Goal: Find specific page/section: Find specific page/section

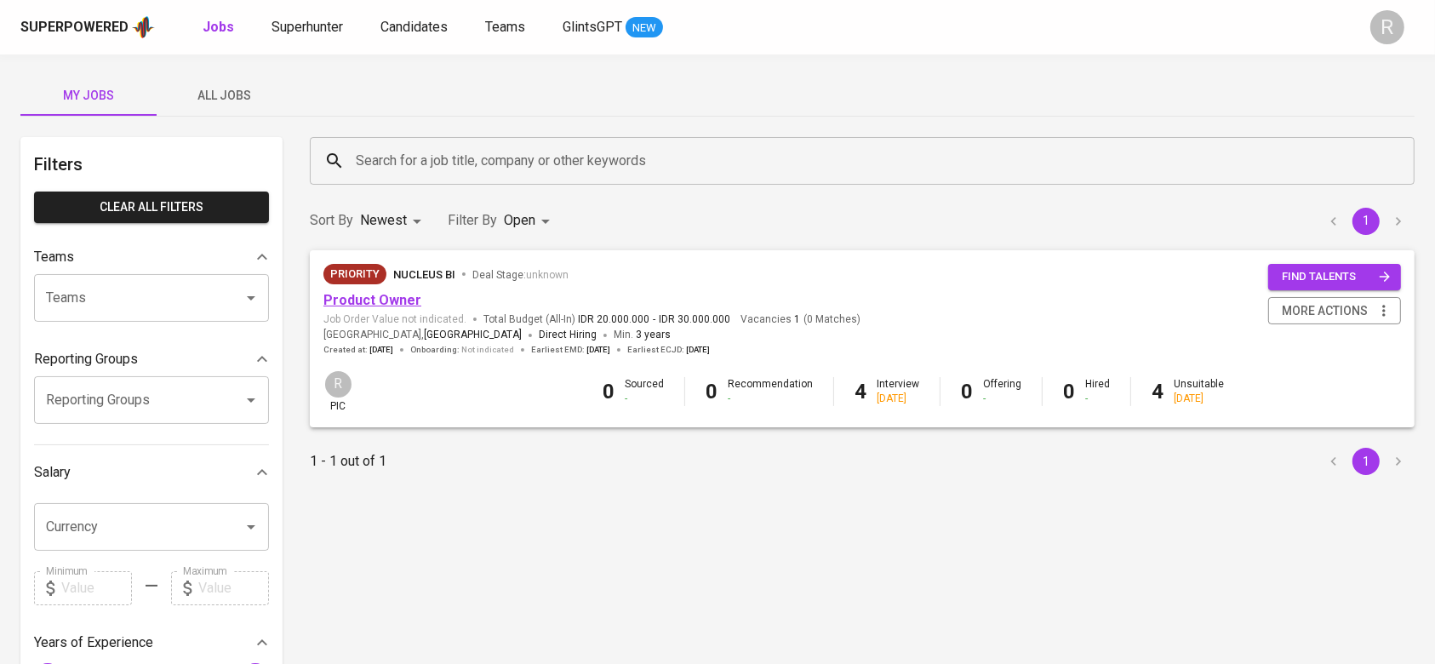
click at [368, 296] on link "Product Owner" at bounding box center [372, 300] width 98 height 16
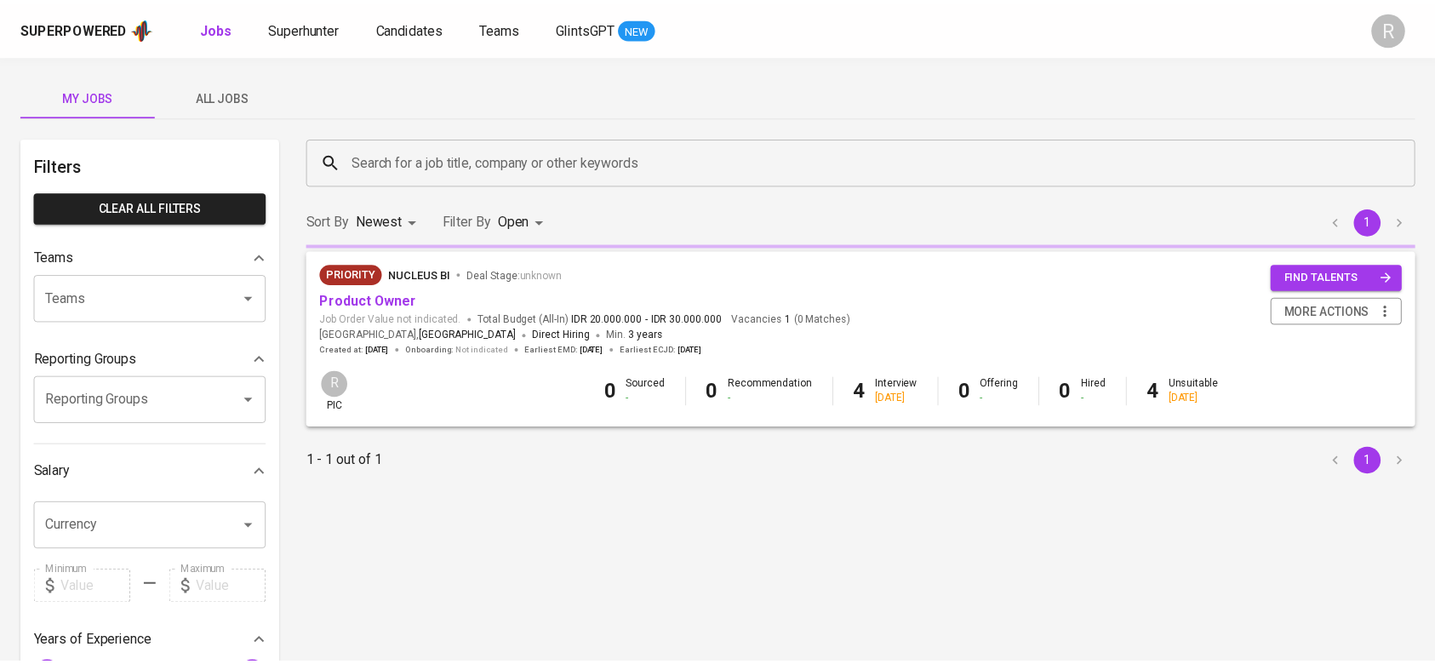
scroll to position [45, 0]
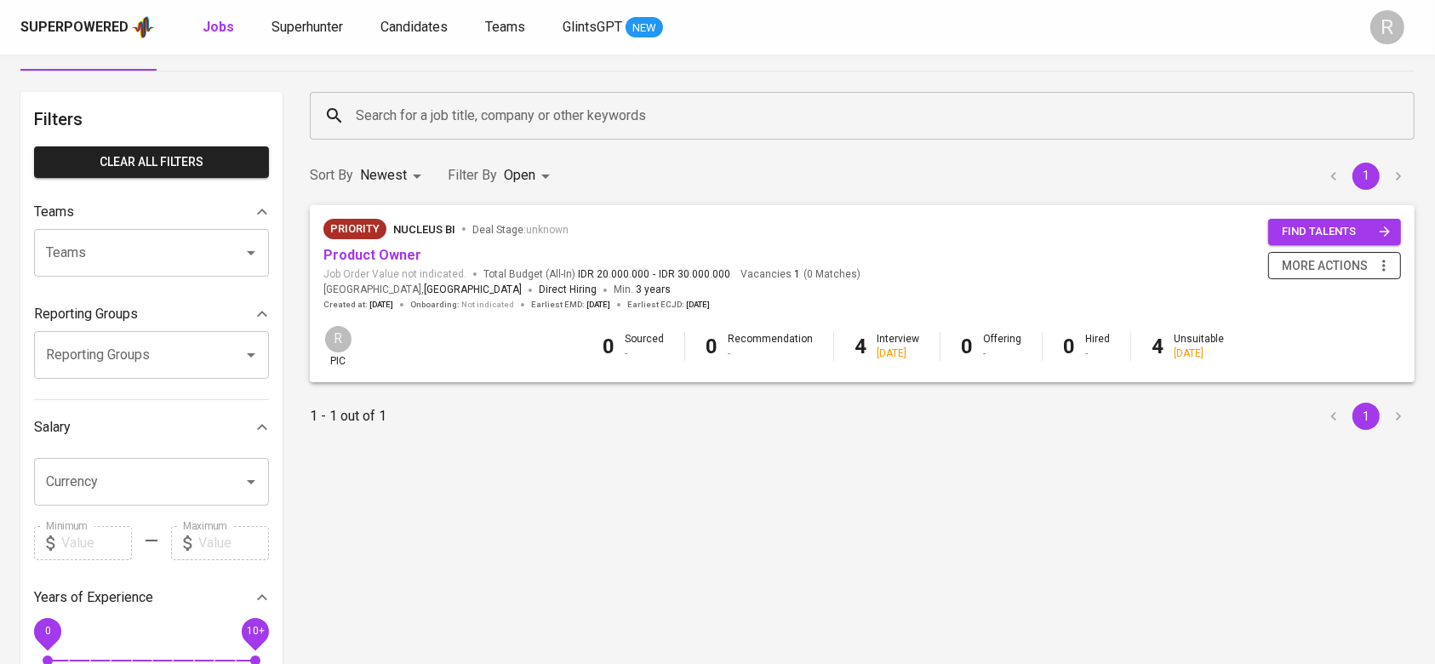
click at [1377, 257] on icon "button" at bounding box center [1383, 265] width 17 height 17
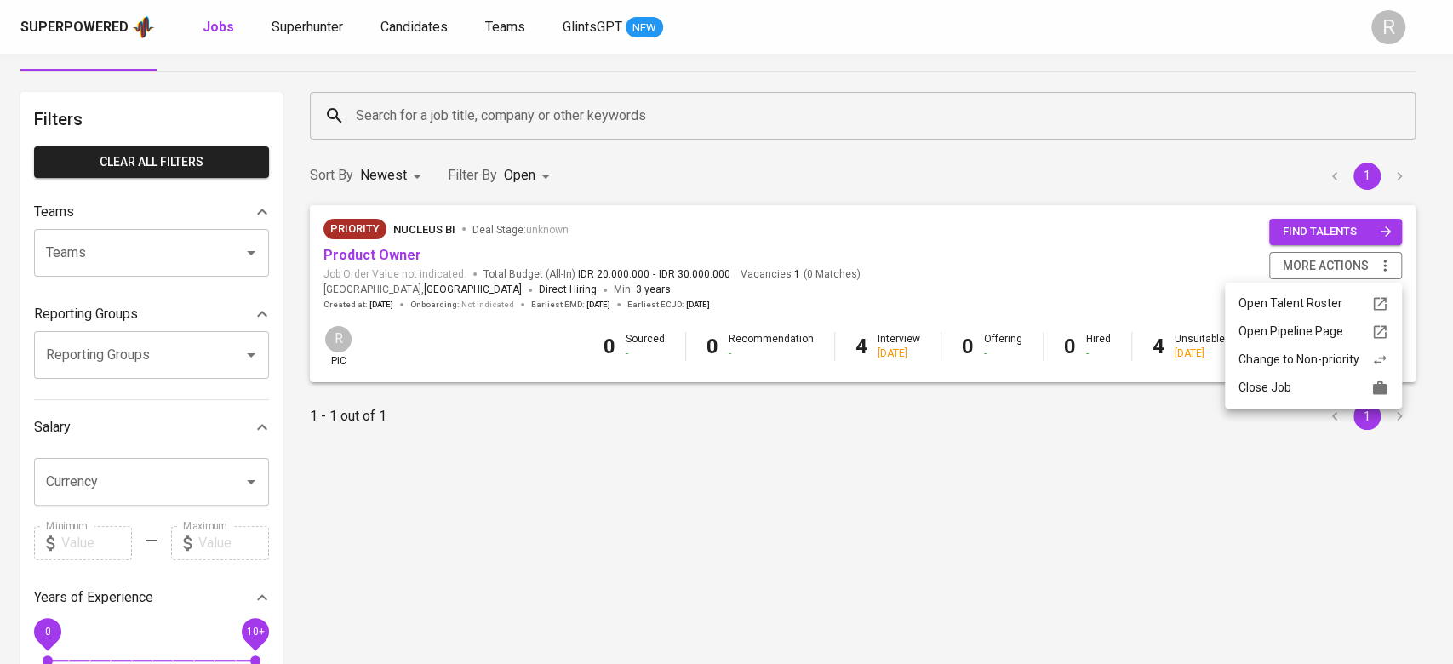
click at [912, 504] on div at bounding box center [726, 332] width 1453 height 664
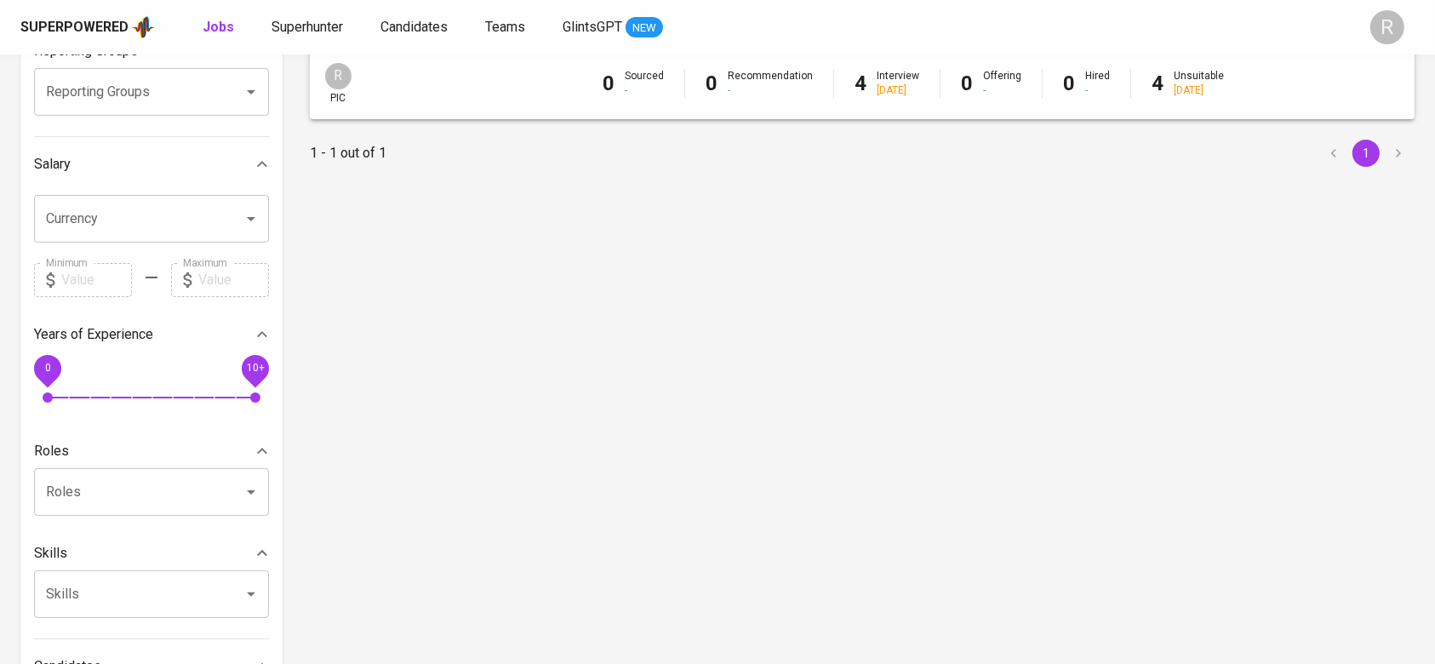
scroll to position [335, 0]
